Goal: Task Accomplishment & Management: Use online tool/utility

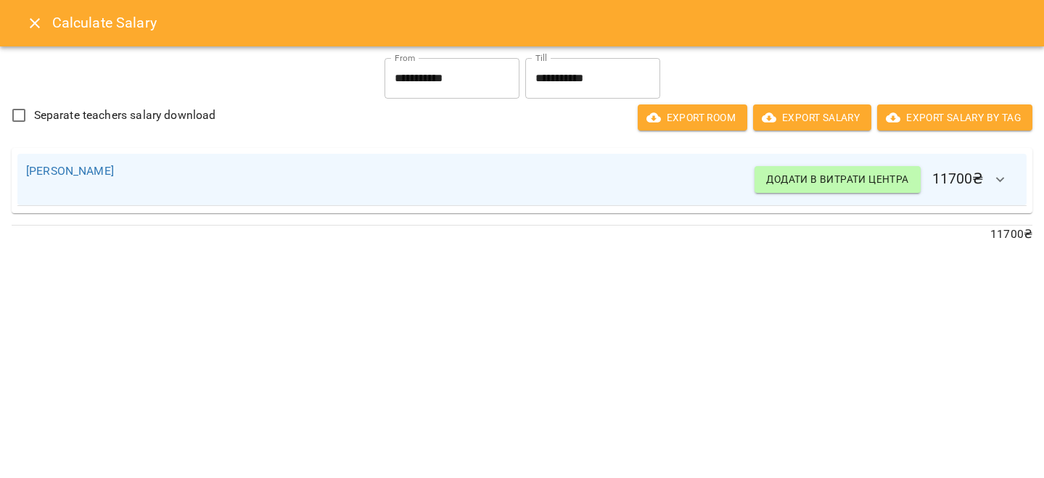
scroll to position [600, 0]
click at [32, 22] on icon "Close" at bounding box center [34, 23] width 17 height 17
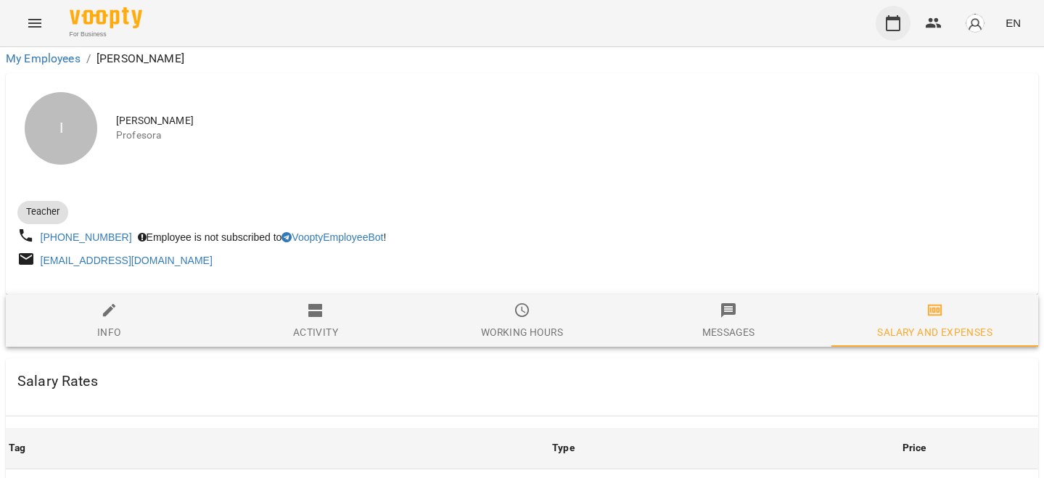
click at [887, 12] on button "button" at bounding box center [892, 23] width 35 height 35
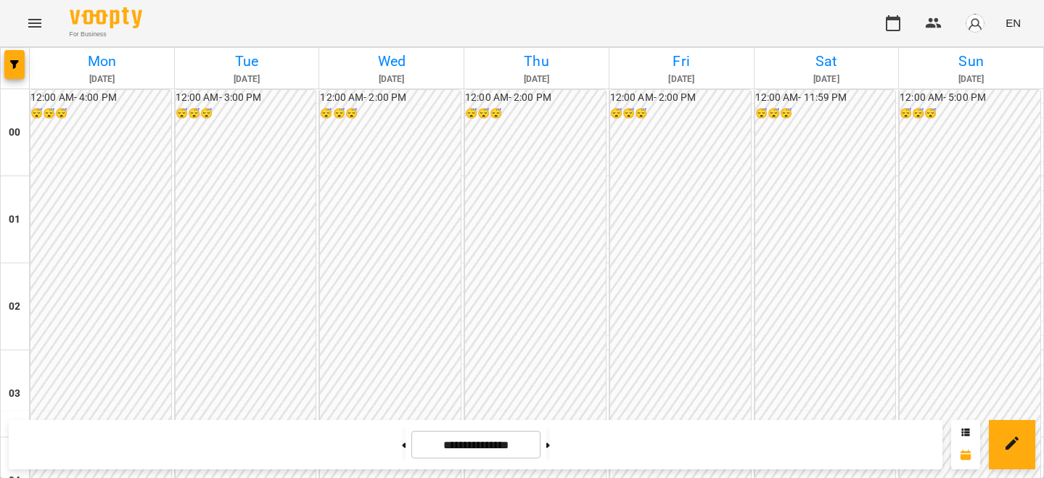
scroll to position [1284, 0]
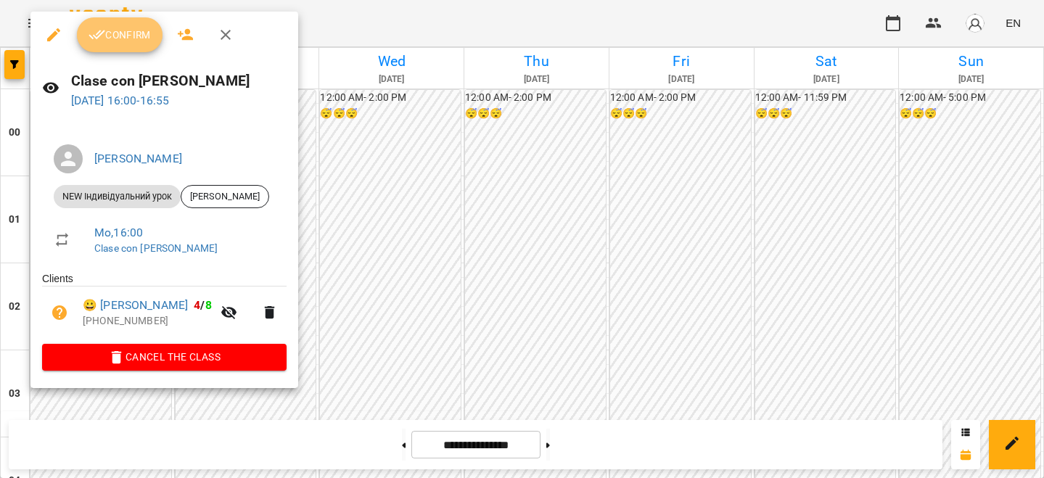
click at [123, 42] on span "Confirm" at bounding box center [119, 34] width 62 height 17
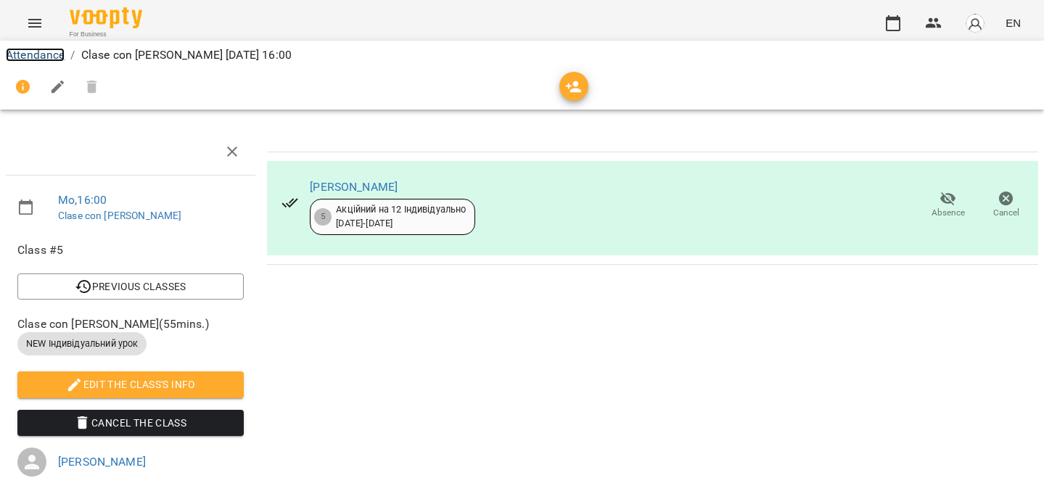
click at [26, 57] on link "Attendance" at bounding box center [35, 55] width 59 height 14
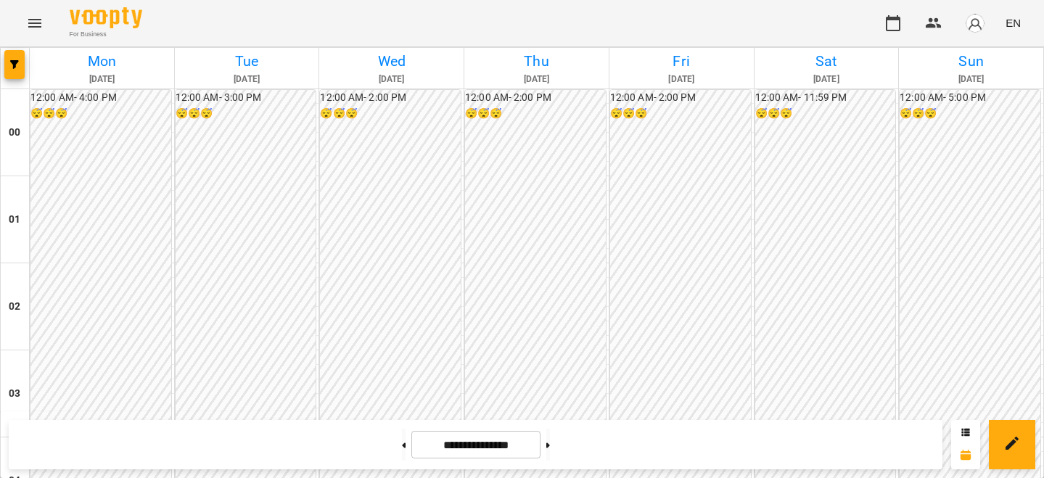
scroll to position [1517, 0]
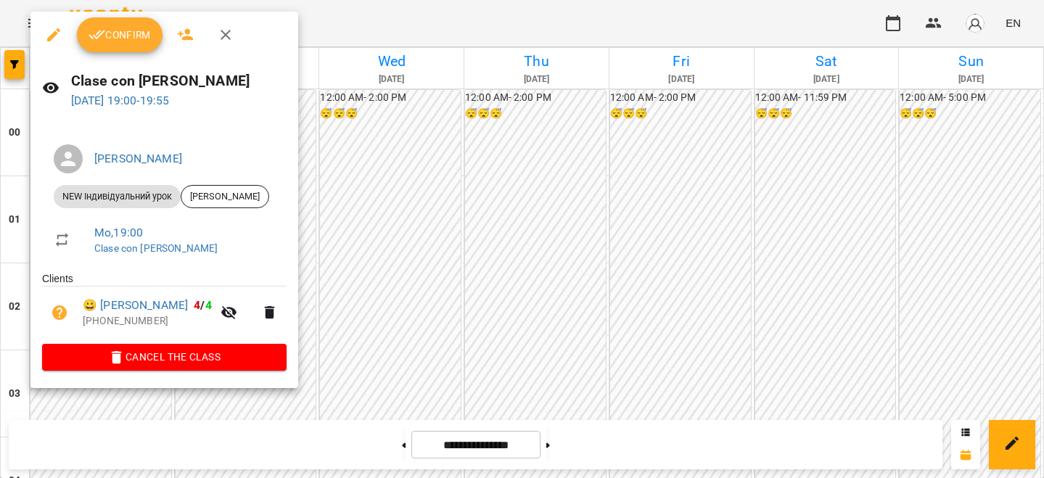
click at [131, 44] on button "Confirm" at bounding box center [120, 34] width 86 height 35
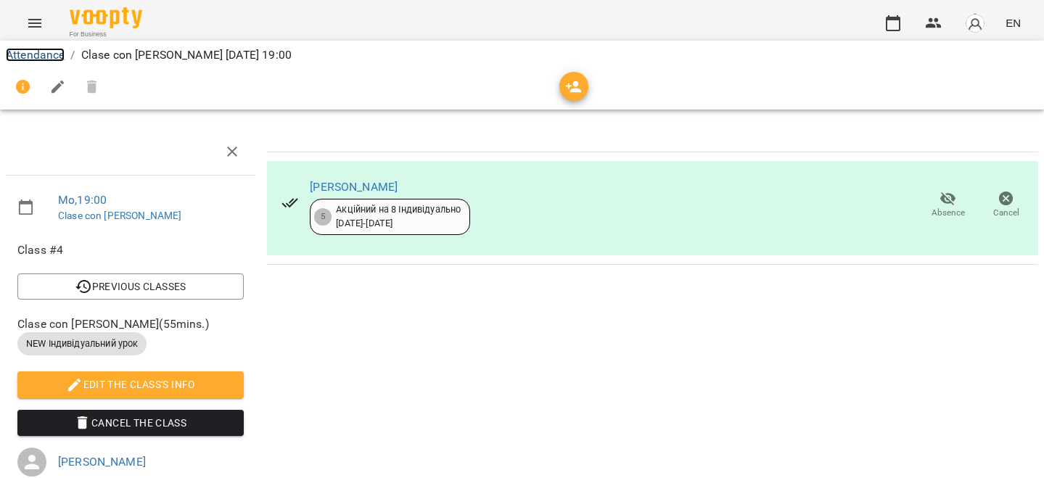
click at [24, 55] on link "Attendance" at bounding box center [35, 55] width 59 height 14
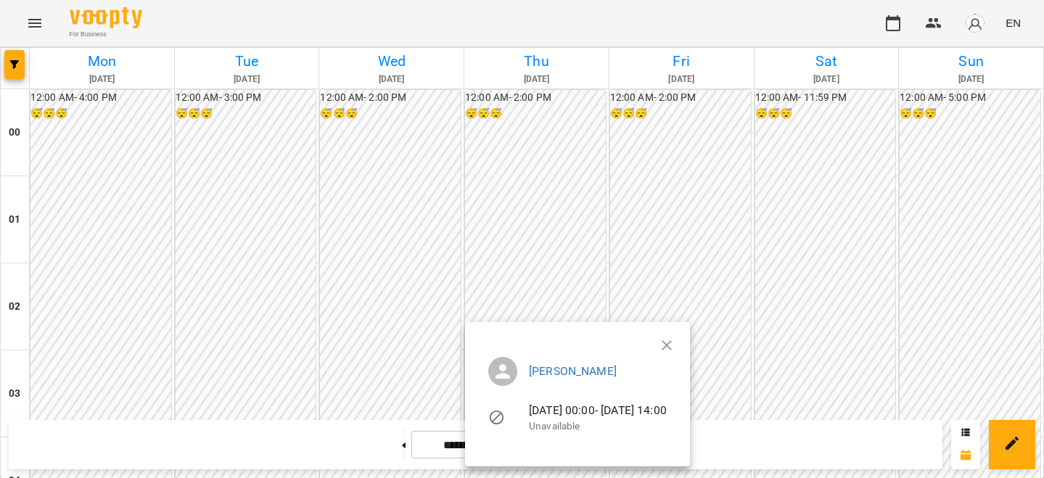
click at [684, 335] on button "button" at bounding box center [666, 345] width 35 height 35
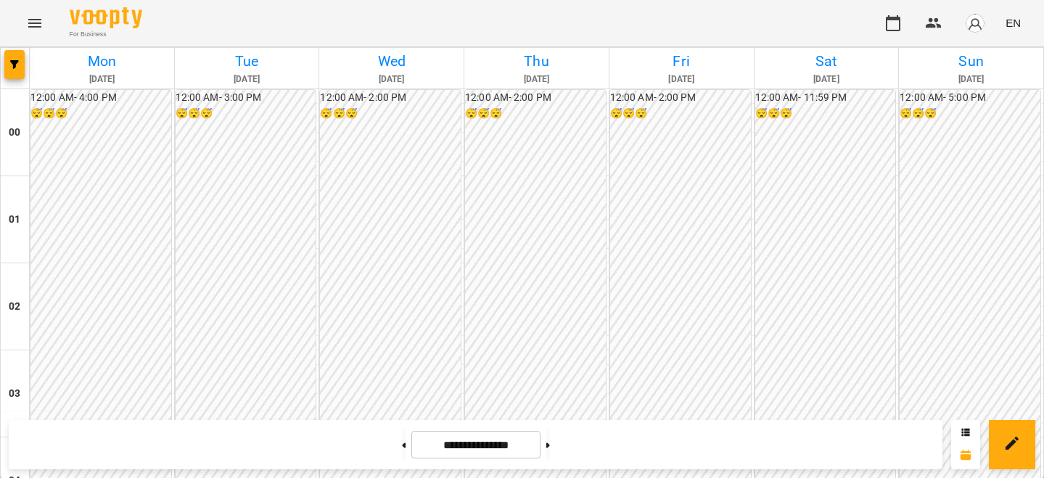
scroll to position [1358, 0]
click at [985, 13] on span "button" at bounding box center [975, 23] width 20 height 20
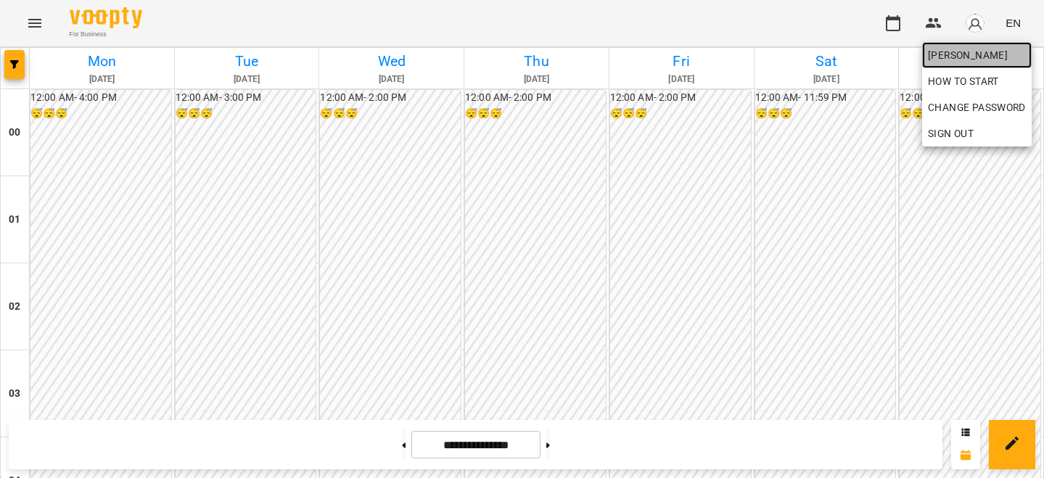
click at [949, 46] on link "[PERSON_NAME]" at bounding box center [977, 55] width 110 height 26
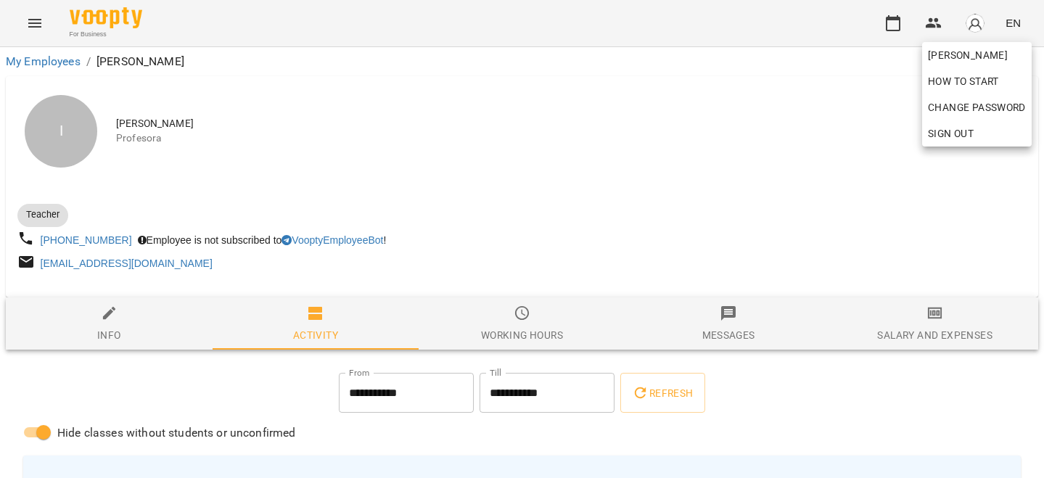
click at [886, 272] on div at bounding box center [522, 239] width 1044 height 478
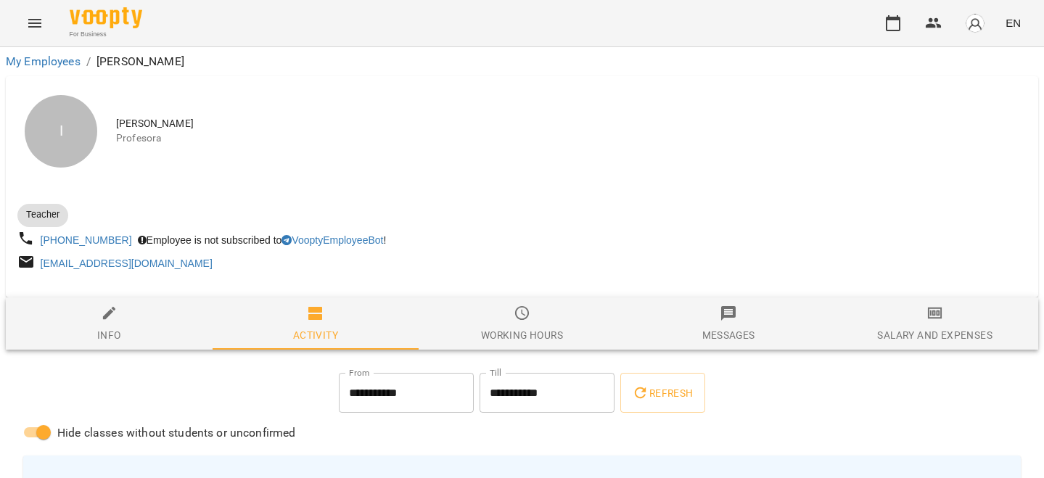
click at [904, 343] on div "Salary and Expenses" at bounding box center [934, 334] width 115 height 17
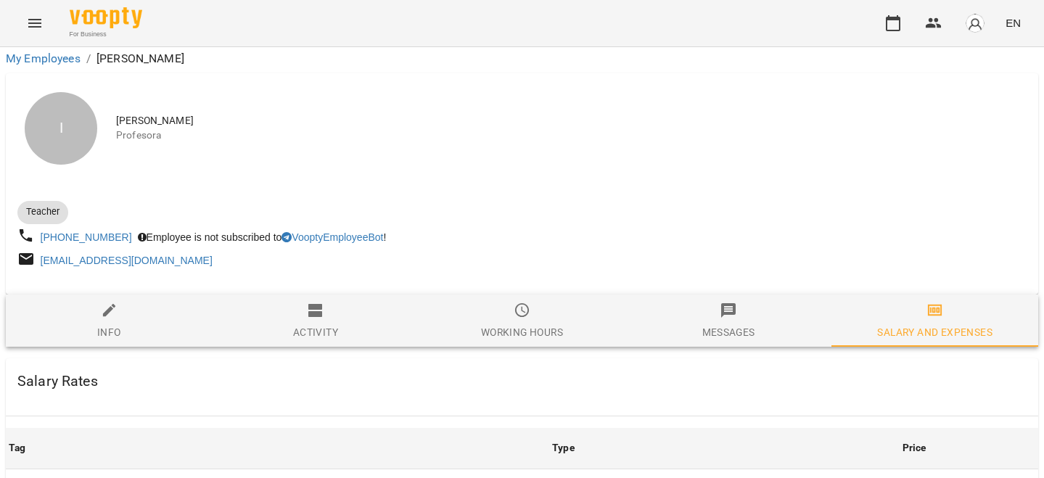
scroll to position [649, 0]
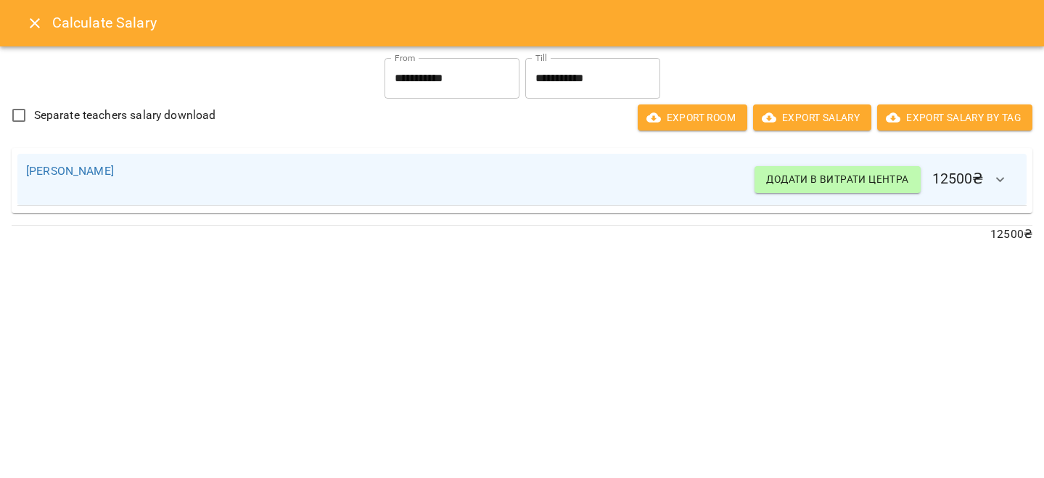
click at [22, 19] on button "Close" at bounding box center [34, 23] width 35 height 35
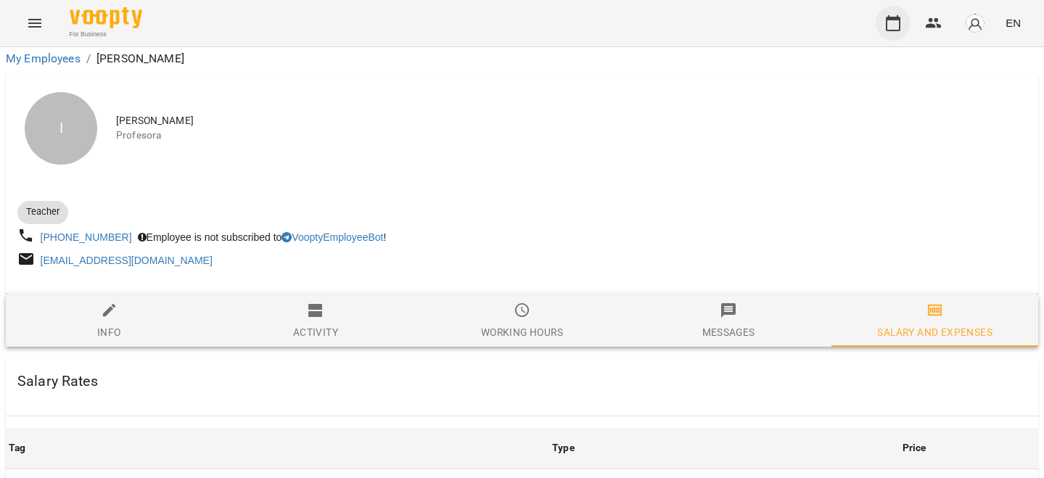
click at [883, 16] on button "button" at bounding box center [892, 23] width 35 height 35
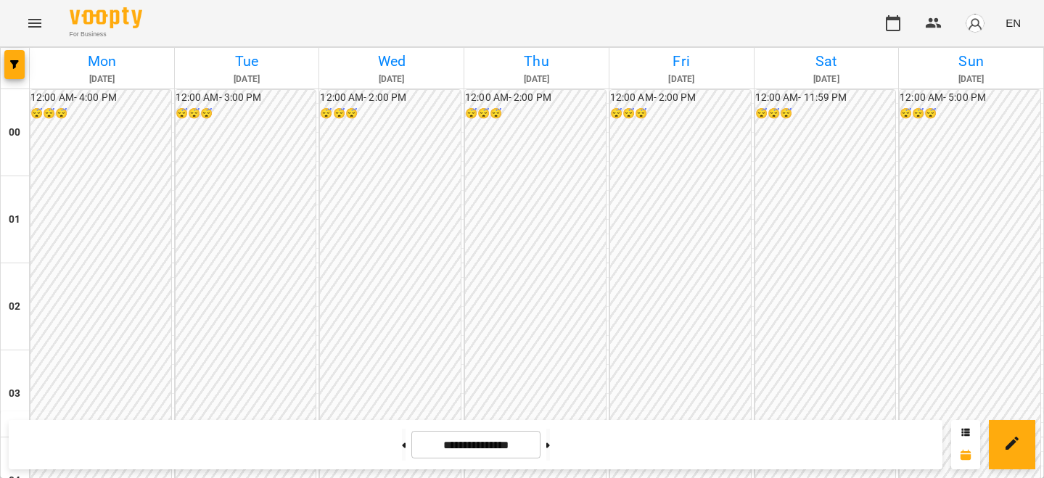
scroll to position [1367, 0]
